Goal: Information Seeking & Learning: Find specific fact

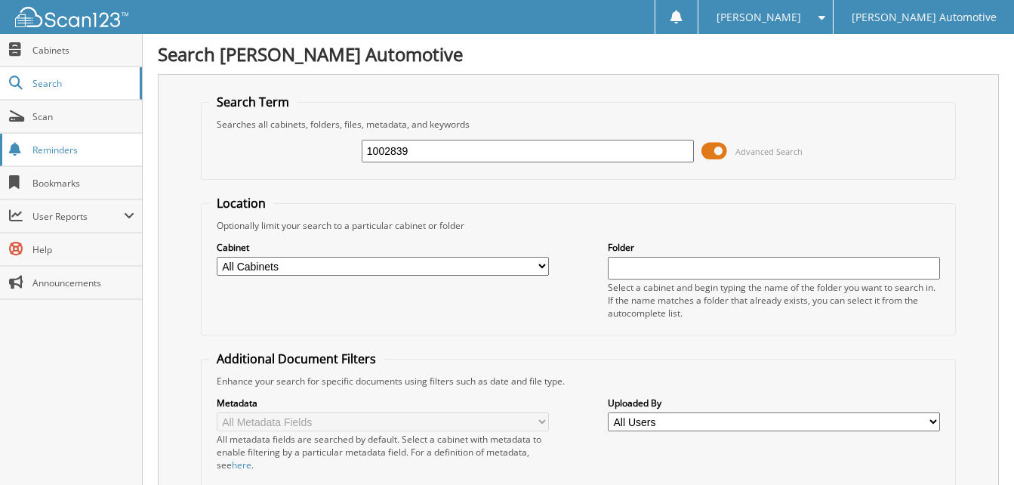
type input "1002839"
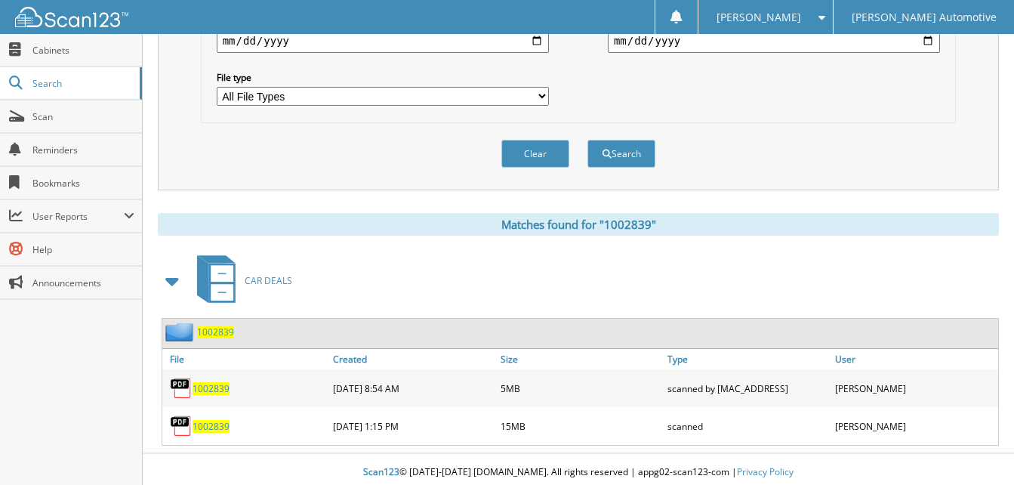
scroll to position [482, 0]
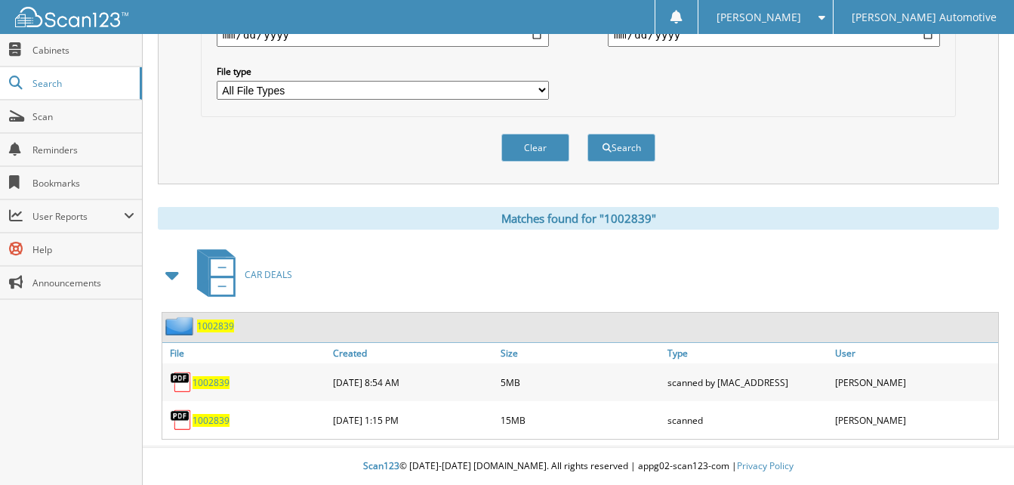
click at [223, 328] on span "1002839" at bounding box center [215, 325] width 37 height 13
